Goal: Information Seeking & Learning: Learn about a topic

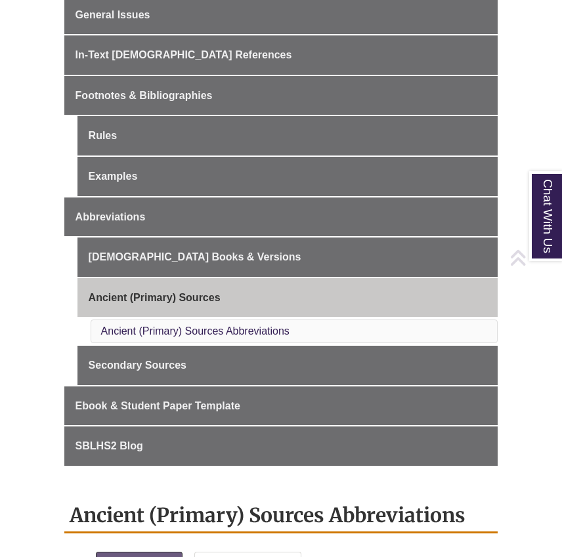
scroll to position [391, 0]
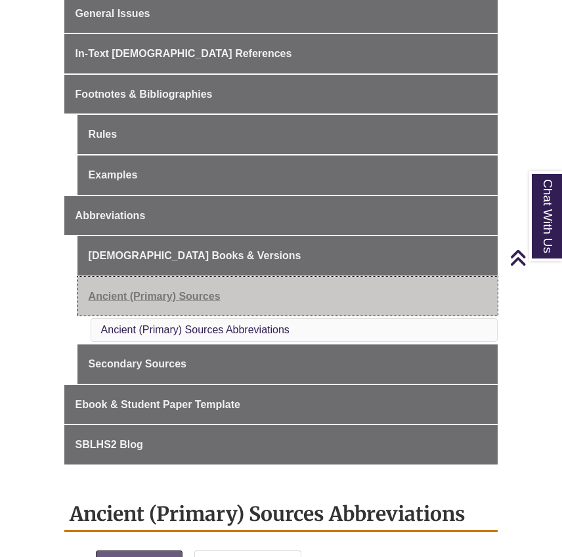
click at [170, 301] on link "Ancient (Primary) Sources" at bounding box center [287, 296] width 421 height 39
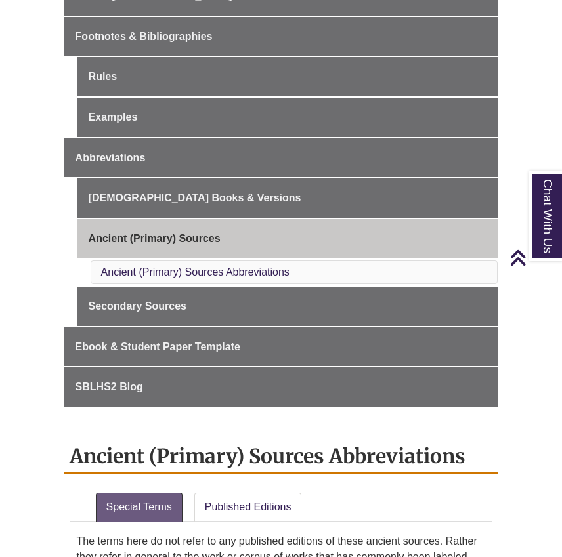
scroll to position [448, 0]
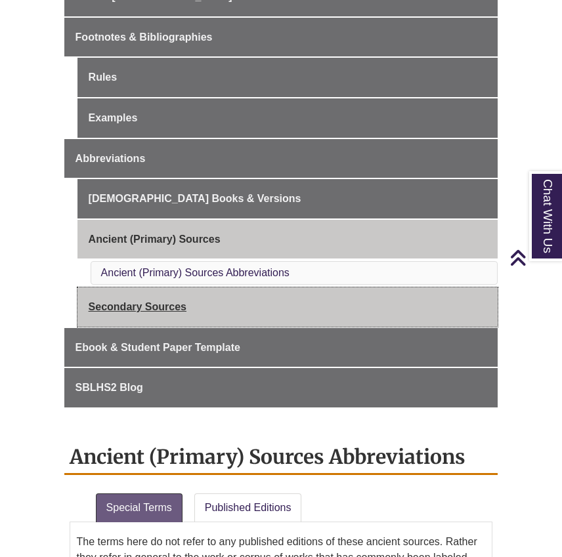
click at [140, 297] on link "Secondary Sources" at bounding box center [287, 306] width 421 height 39
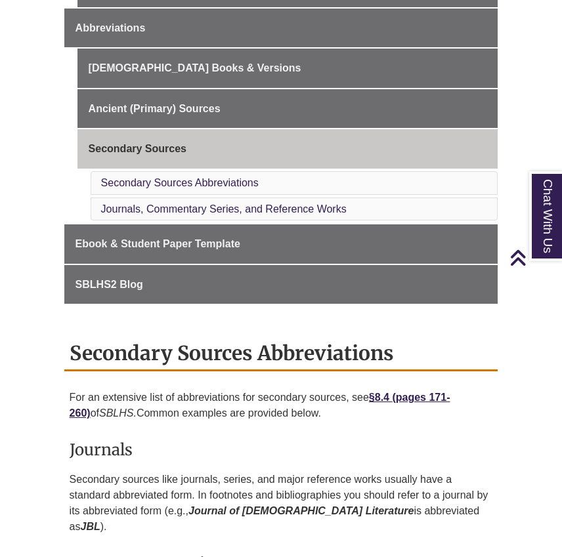
scroll to position [516, 0]
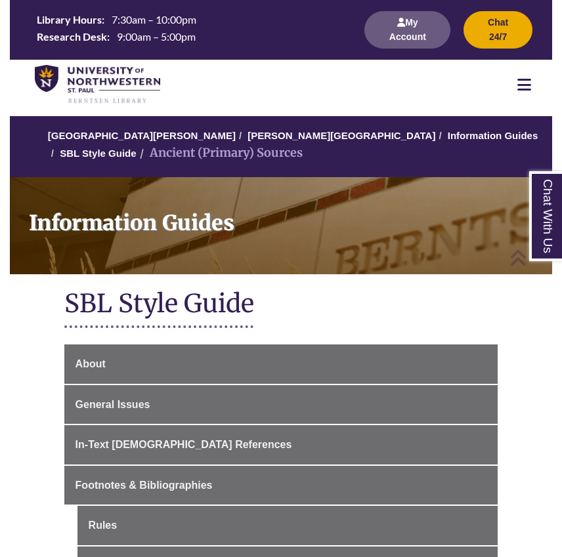
scroll to position [448, 0]
